Goal: Task Accomplishment & Management: Manage account settings

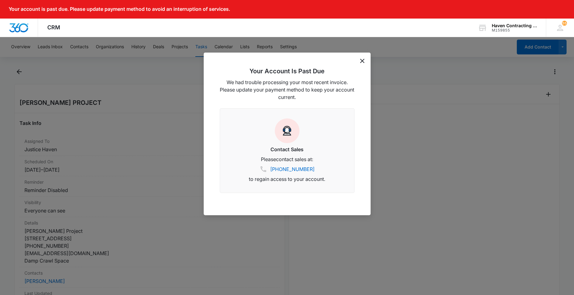
click at [361, 60] on icon "dismiss this dialog" at bounding box center [362, 61] width 4 height 4
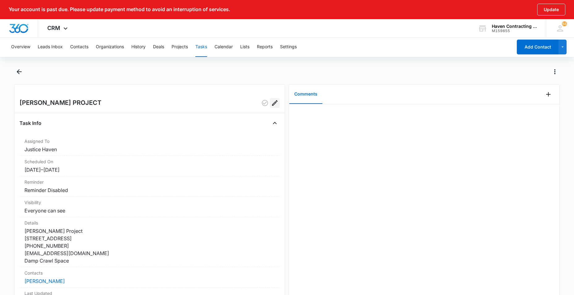
click at [271, 102] on icon "Edit" at bounding box center [274, 102] width 7 height 7
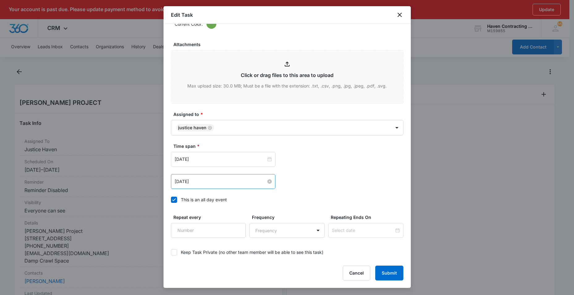
scroll to position [330, 0]
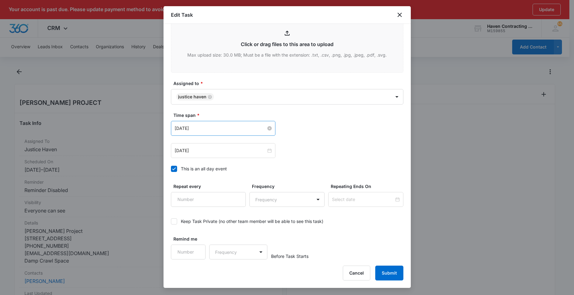
click at [209, 129] on input "[DATE]" at bounding box center [221, 128] width 92 height 7
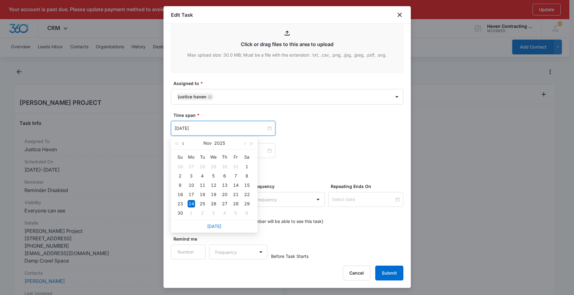
click at [184, 143] on span "button" at bounding box center [183, 143] width 3 height 3
type input "[DATE]"
click at [192, 203] on div "27" at bounding box center [191, 203] width 7 height 7
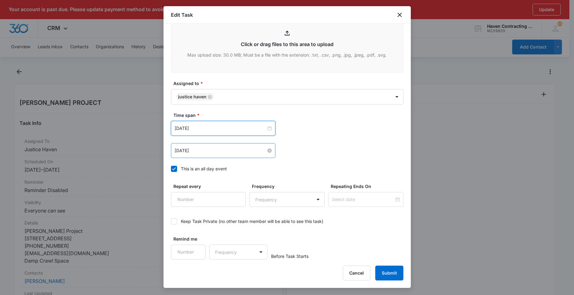
click at [205, 151] on input "[DATE]" at bounding box center [221, 150] width 92 height 7
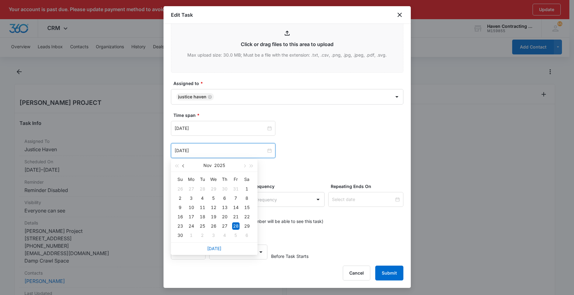
click at [183, 165] on span "button" at bounding box center [183, 165] width 3 height 3
type input "[DATE]"
click at [237, 226] on div "31" at bounding box center [235, 225] width 7 height 7
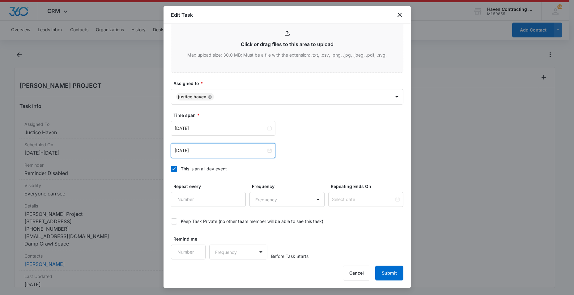
scroll to position [17, 0]
click at [384, 272] on button "Submit" at bounding box center [389, 273] width 28 height 15
